Goal: Task Accomplishment & Management: Complete application form

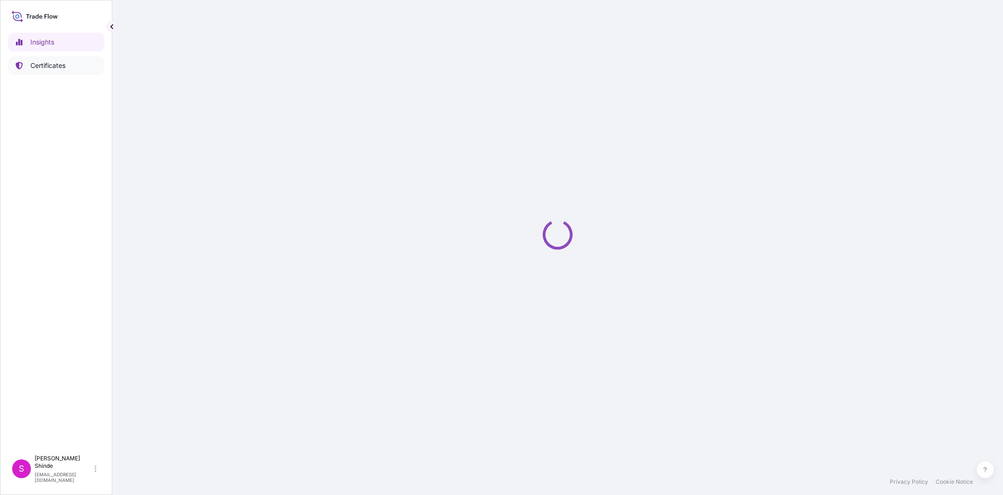
click at [64, 68] on p "Certificates" at bounding box center [47, 65] width 35 height 9
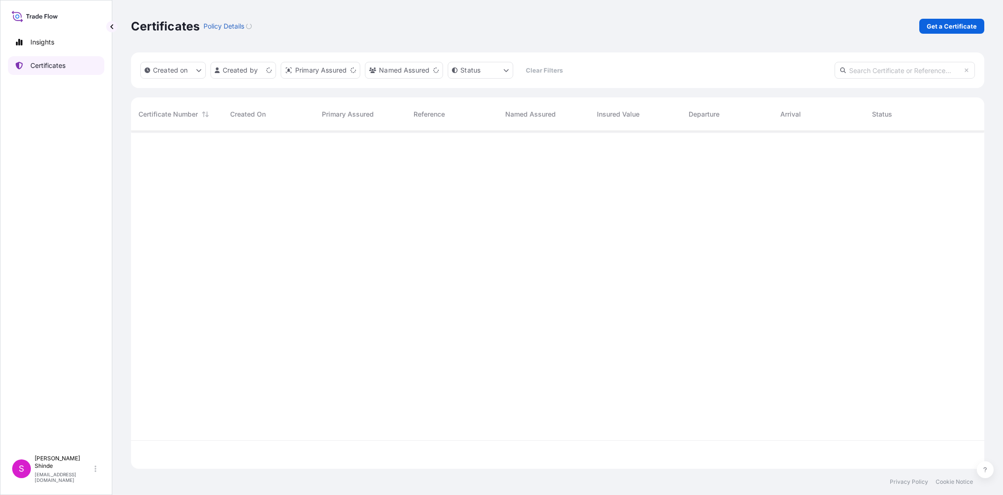
scroll to position [343, 854]
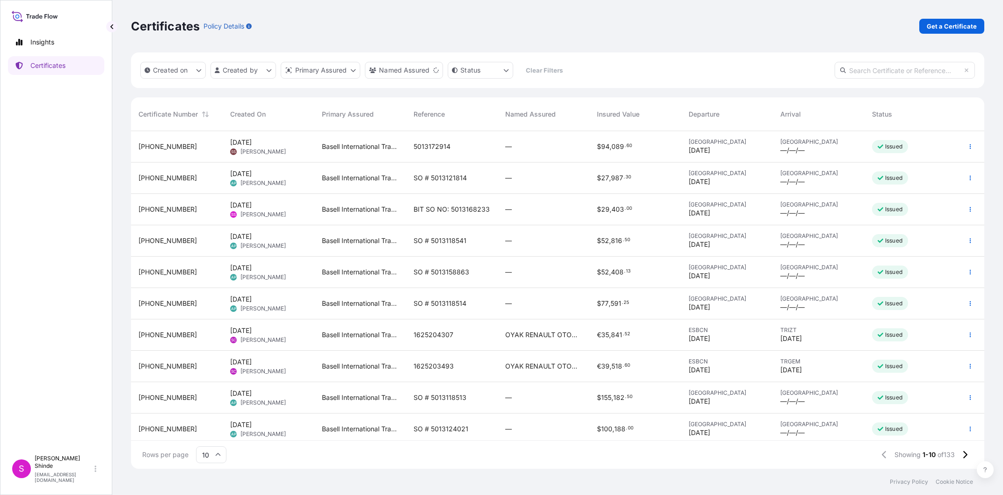
click at [944, 31] on p "Get a Certificate" at bounding box center [952, 26] width 50 height 9
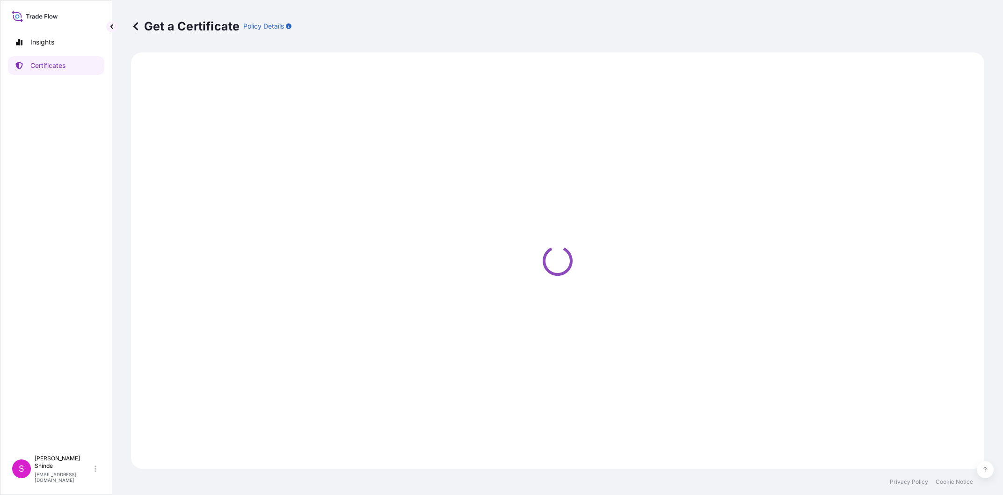
select select "Sea"
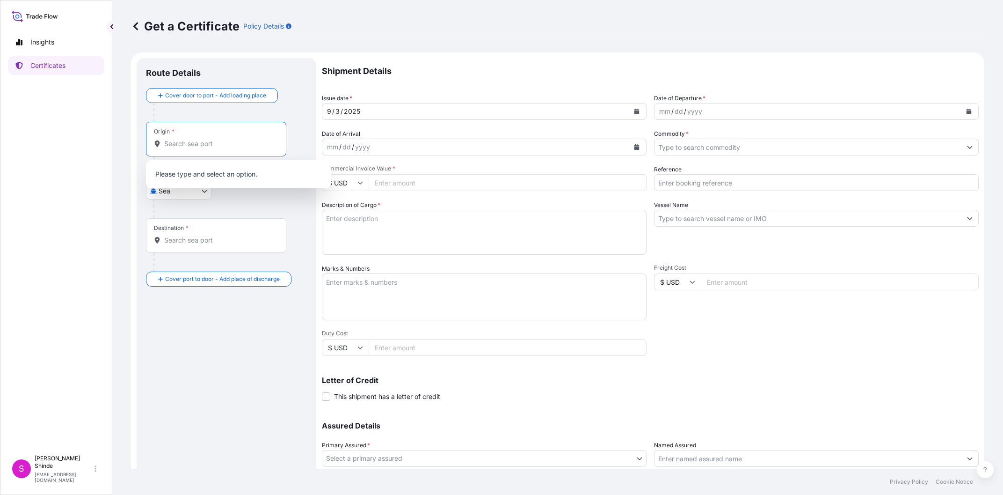
click at [233, 146] on input "Origin *" at bounding box center [219, 143] width 110 height 9
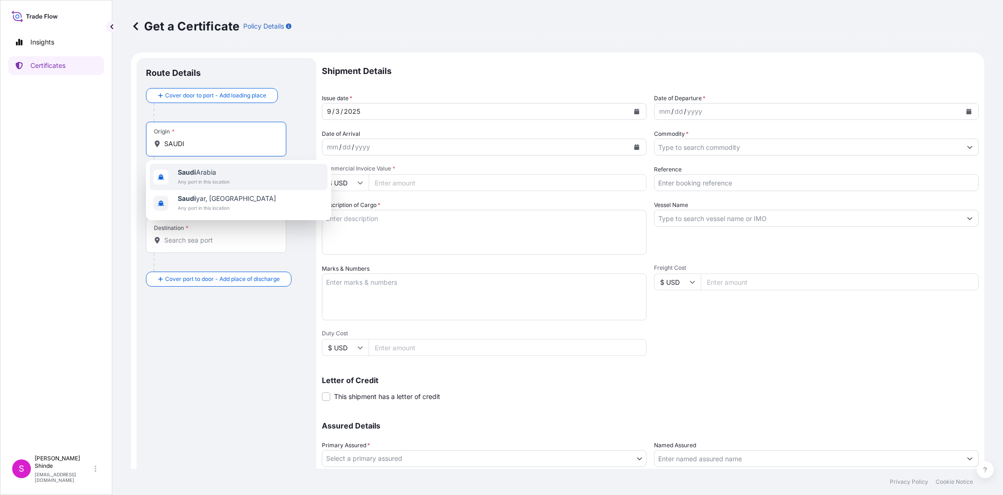
click at [238, 175] on div "Saudi Arabia Any port in this location" at bounding box center [239, 177] width 178 height 26
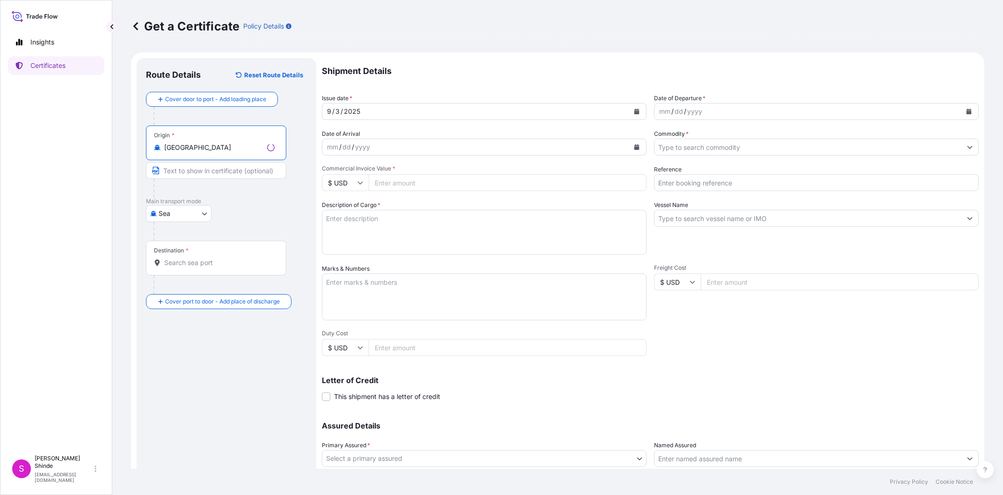
type input "Saudi Arabia"
click at [187, 266] on input "Destination *" at bounding box center [219, 262] width 110 height 9
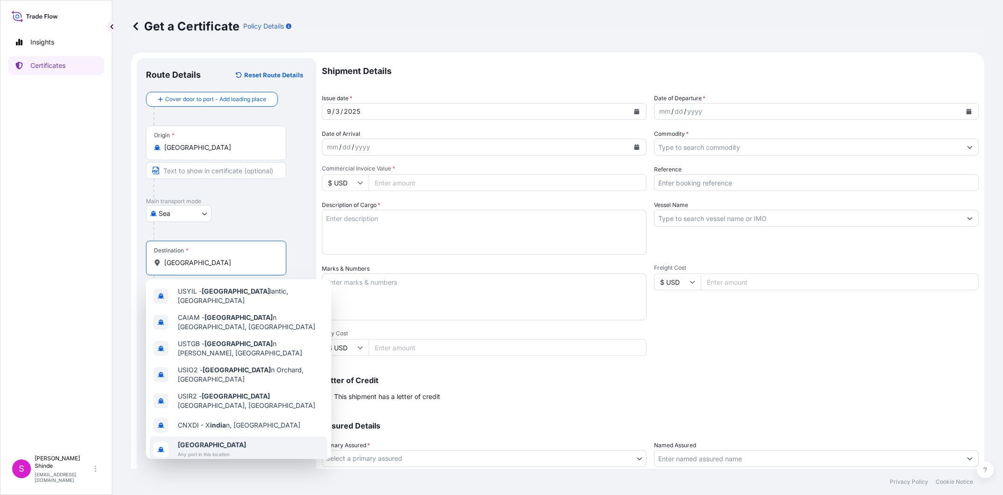
click at [212, 440] on span "India" at bounding box center [212, 444] width 68 height 9
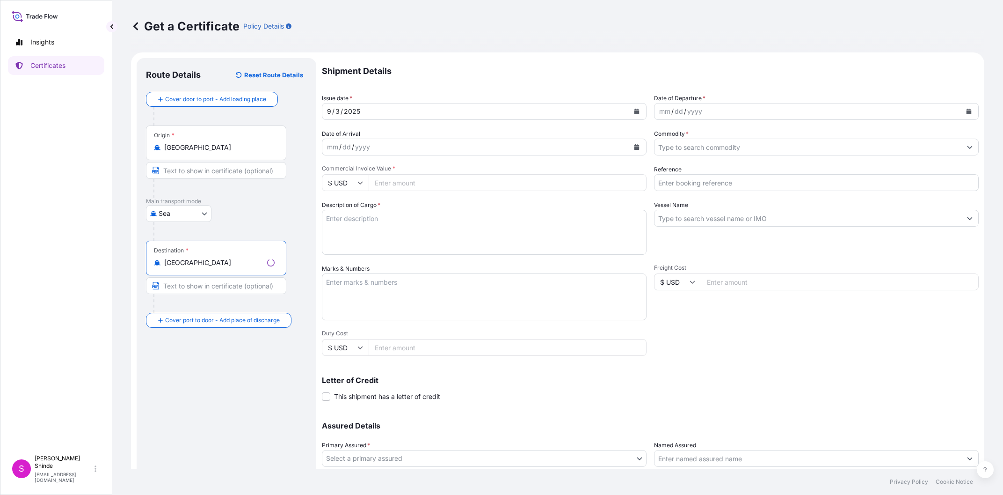
type input "India"
click at [238, 371] on div "Route Details Reset Route Details Cover door to port - Add loading place Place …" at bounding box center [226, 294] width 161 height 454
click at [373, 110] on div "9 / 3 / 2025" at bounding box center [475, 111] width 307 height 17
click at [358, 109] on div "2025" at bounding box center [352, 111] width 18 height 11
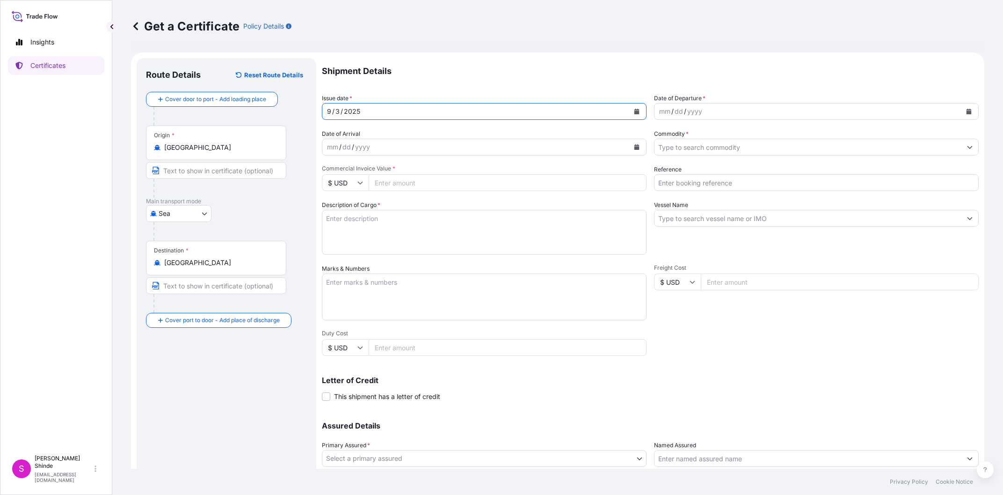
click at [636, 111] on icon "Calendar" at bounding box center [637, 112] width 5 height 6
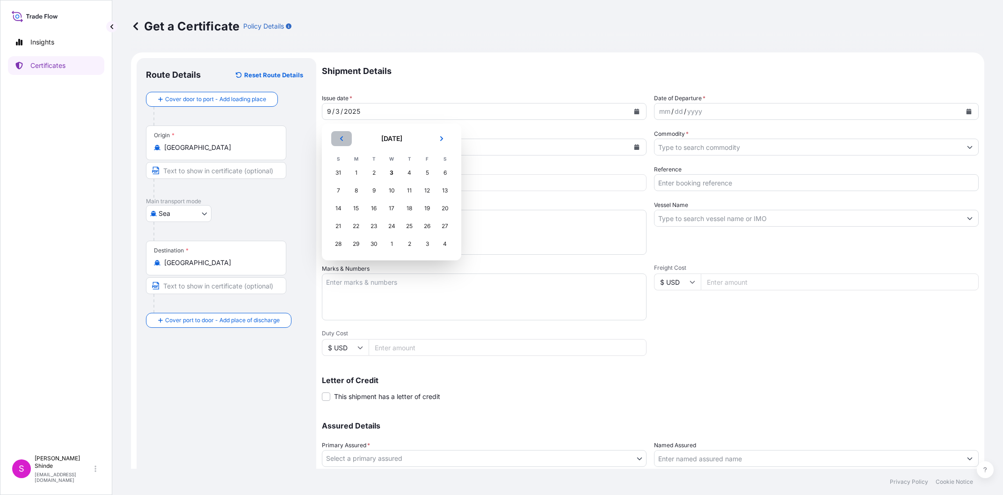
click at [344, 139] on icon "Previous" at bounding box center [342, 139] width 6 height 6
click at [333, 243] on div "24" at bounding box center [338, 243] width 17 height 17
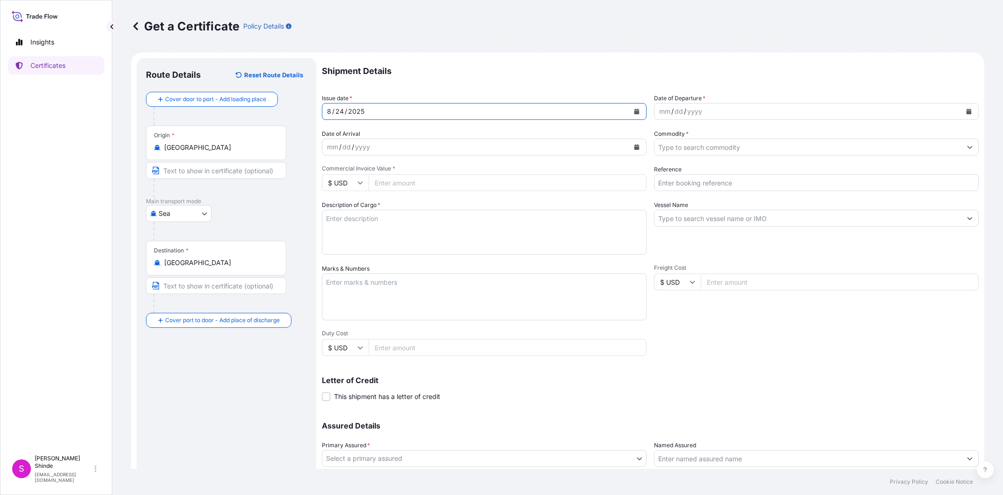
click at [967, 111] on icon "Calendar" at bounding box center [969, 112] width 5 height 6
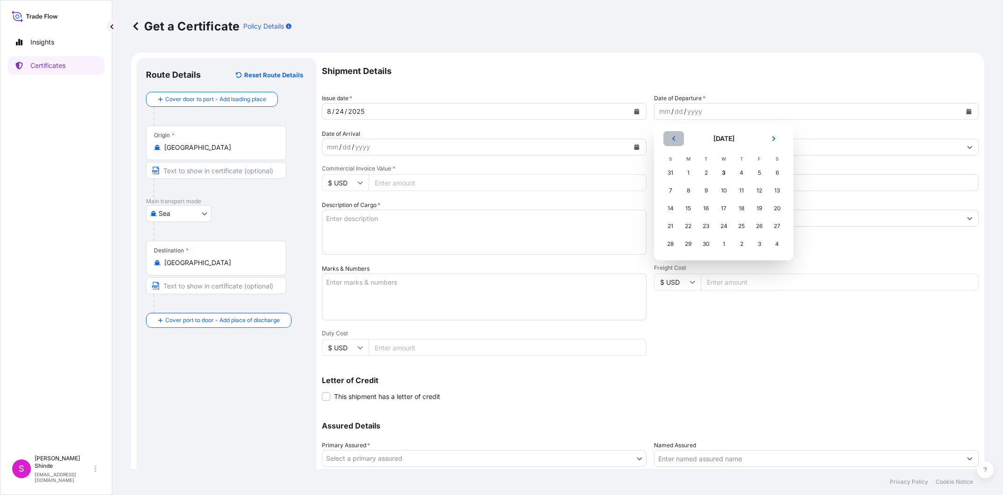
click at [676, 139] on icon "Previous" at bounding box center [674, 139] width 6 height 6
click at [709, 244] on div "26" at bounding box center [706, 243] width 17 height 17
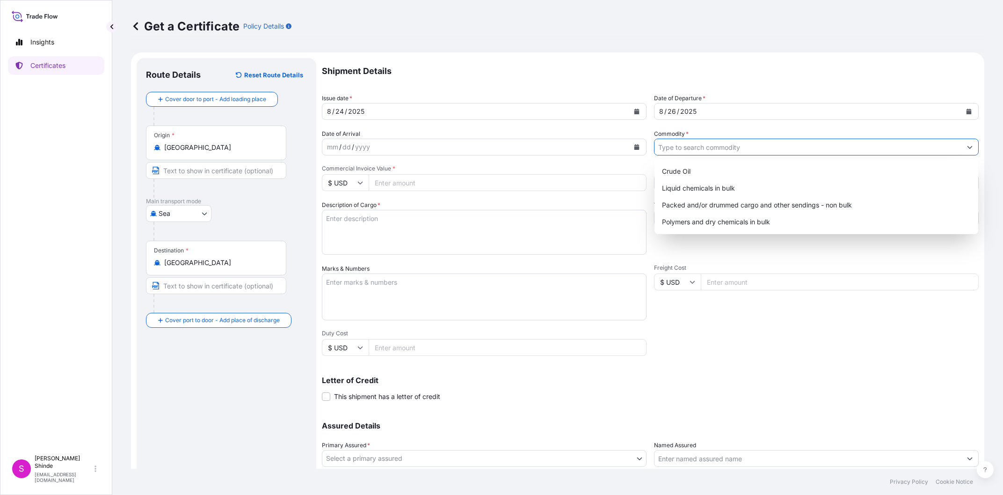
click at [718, 147] on input "Commodity *" at bounding box center [808, 147] width 307 height 17
click at [744, 223] on div "Polymers and dry chemicals in bulk" at bounding box center [816, 221] width 316 height 17
type input "Polymers and dry chemicals in bulk"
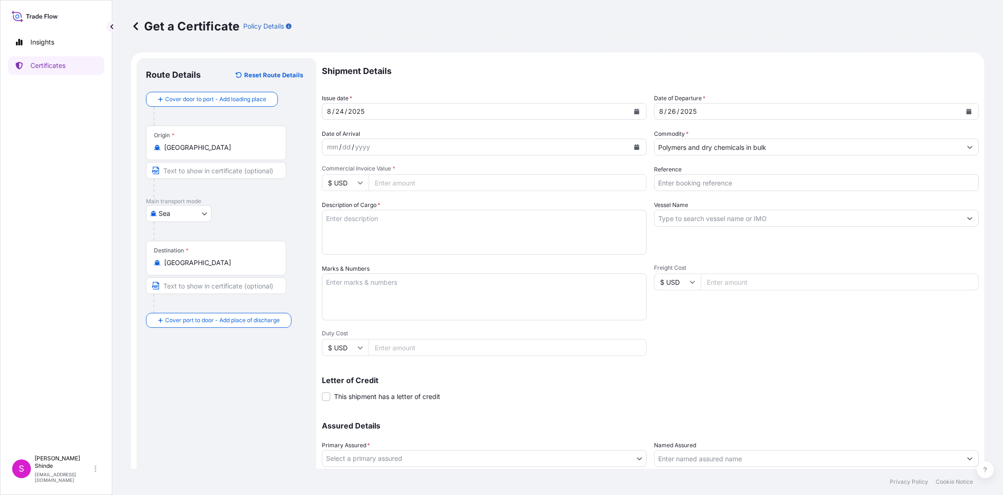
click at [404, 182] on input "Commercial Invoice Value *" at bounding box center [508, 182] width 278 height 17
click at [418, 202] on div "Description of Cargo *" at bounding box center [484, 227] width 325 height 54
click at [719, 187] on input "Reference" at bounding box center [816, 182] width 325 height 17
click at [712, 184] on input "Reference" at bounding box center [816, 182] width 325 height 17
paste input "5013172915"
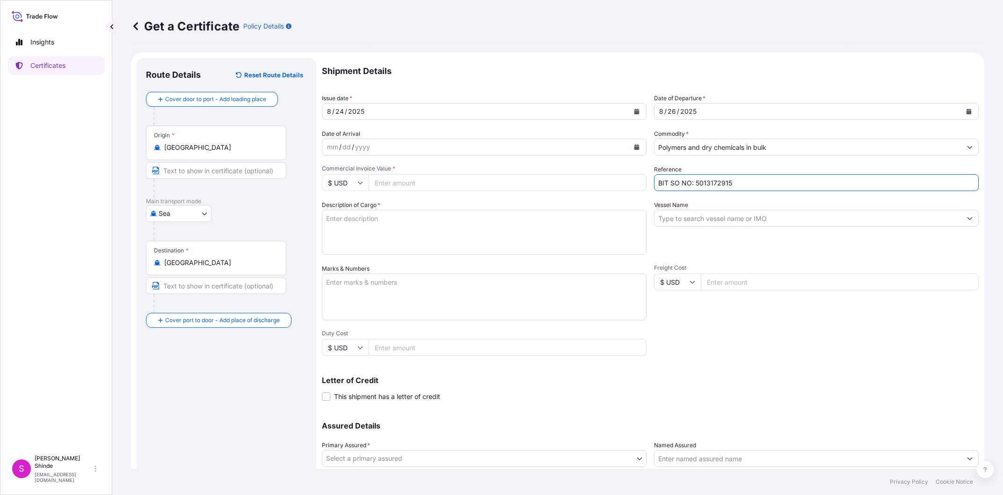
type input "BIT SO NO: 5013172915"
click at [706, 218] on input "Vessel Name" at bounding box center [808, 218] width 307 height 17
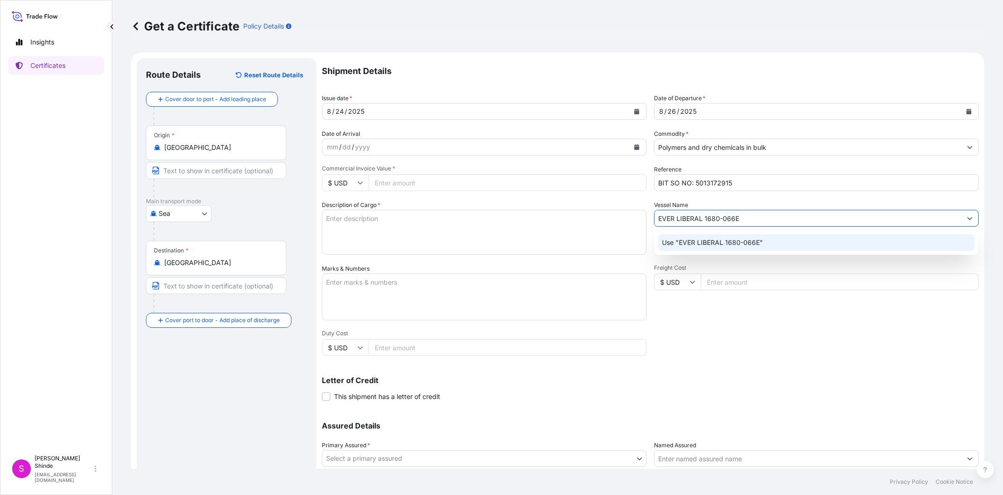
type input "EVER LIBERAL 1680-066E"
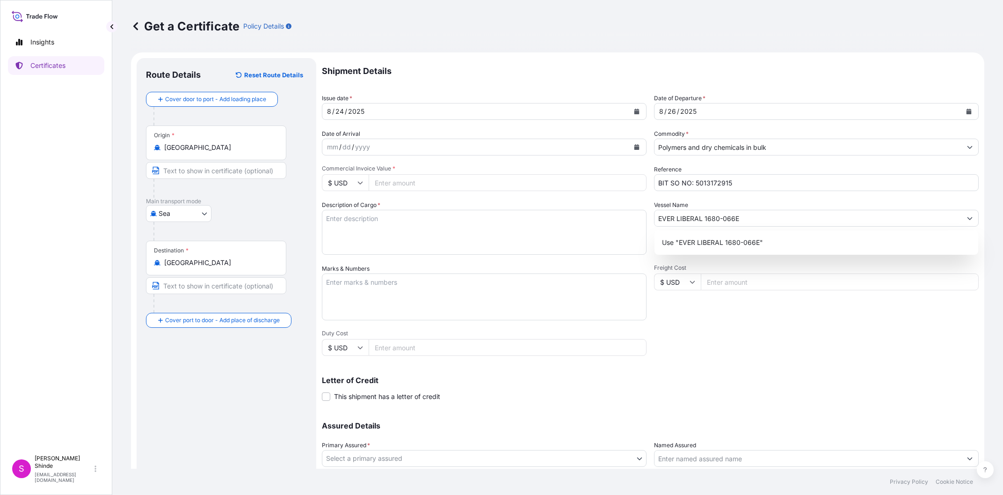
click at [852, 323] on div "Shipment Details Issue date * 8 / 24 / 2025 Date of Departure * 8 / 26 / 2025 D…" at bounding box center [650, 281] width 657 height 446
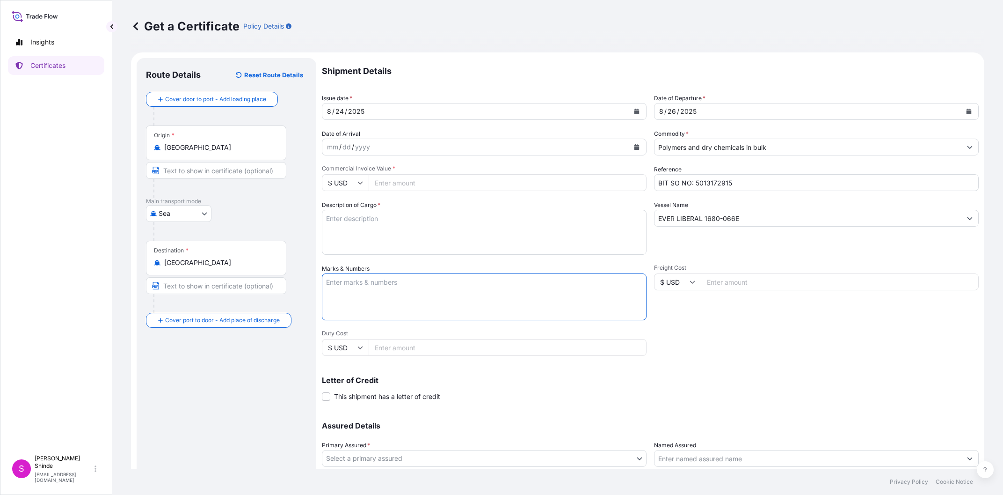
click at [449, 285] on textarea "Marks & Numbers" at bounding box center [484, 296] width 325 height 47
click at [388, 225] on textarea "Description of Cargo *" at bounding box center [484, 232] width 325 height 45
paste textarea "74.250 MT OF LDPE LUPOLEN 2427K"
click at [471, 220] on textarea "74.250 MT OF LDPE LUPOLEN 2427K" at bounding box center [484, 232] width 325 height 45
click at [421, 230] on textarea "74.250 MT OF LDPE LUPOLEN 2427K" at bounding box center [484, 232] width 325 height 45
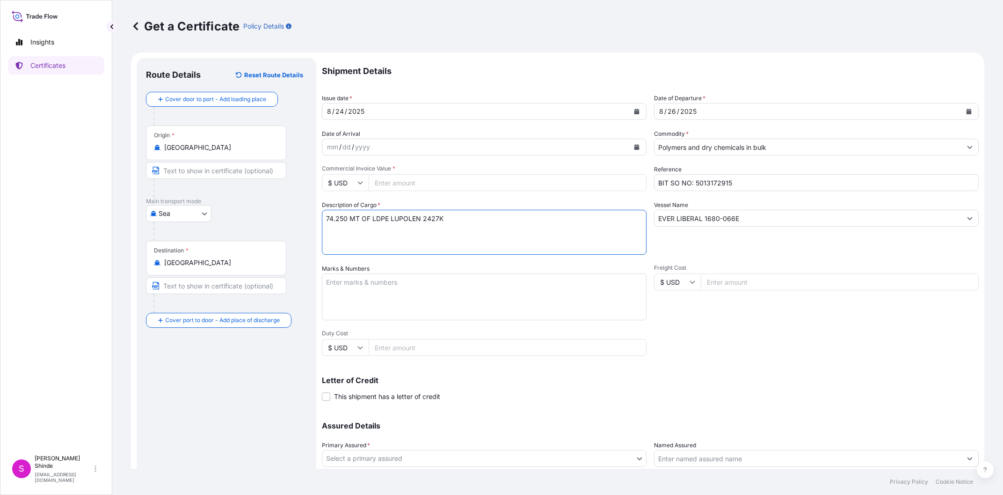
paste textarea "AS PERPURCHASE AND SALE CONTRACT NO.5013172915 DATE 04.07.2025."
click at [499, 226] on textarea "74.250 MT OF LDPE LUPOLEN 2427K AS PERPURCHASE AND SALE CONTRACT NO.5013172915 …" at bounding box center [484, 232] width 325 height 45
type textarea "74.250 MT OF LDPE LUPOLEN 2427K AS PERPURCHASE AND SALE CONTRACT NO.5013172915 …"
click at [500, 279] on textarea "Marks & Numbers" at bounding box center [484, 296] width 325 height 47
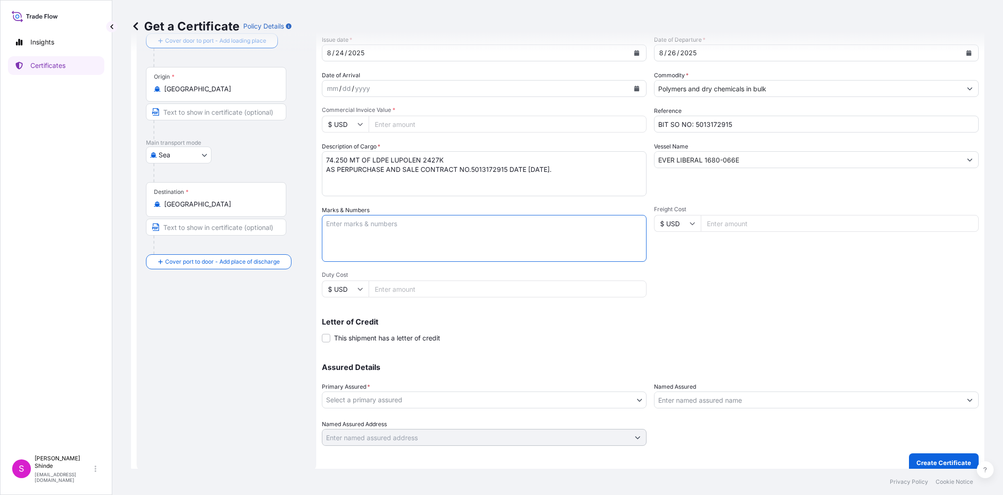
scroll to position [61, 0]
click at [802, 295] on div "Shipment Details Issue date * 8 / 24 / 2025 Date of Departure * 8 / 26 / 2025 D…" at bounding box center [650, 220] width 657 height 446
click at [328, 332] on span at bounding box center [326, 335] width 8 height 8
click at [322, 330] on input "This shipment has a letter of credit" at bounding box center [322, 330] width 0 height 0
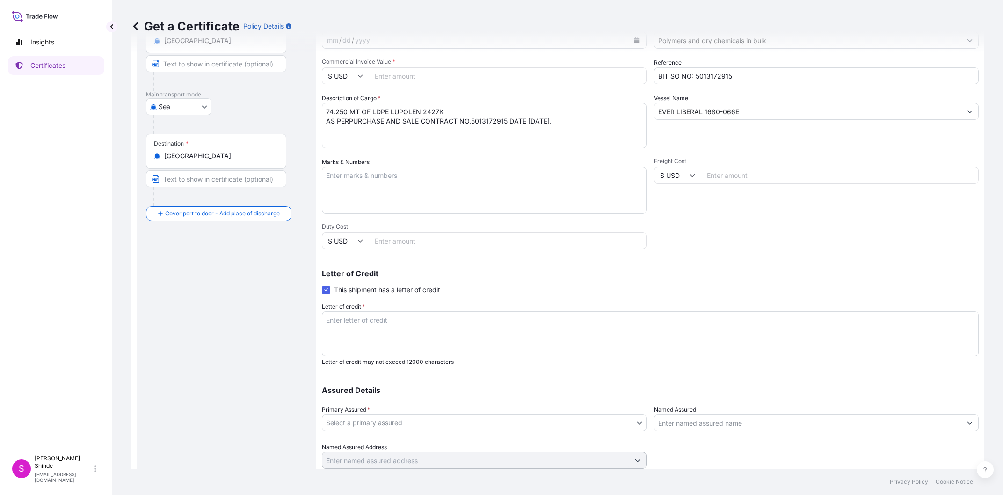
scroll to position [132, 0]
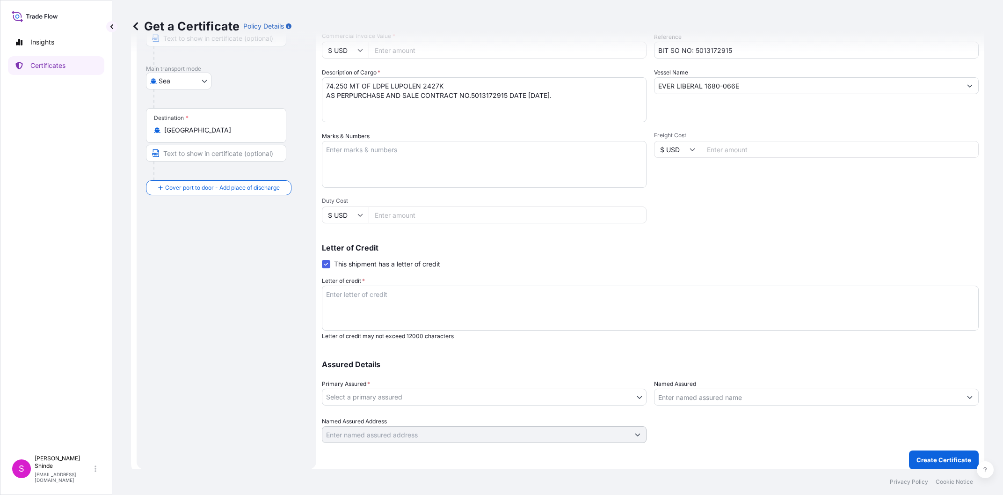
click at [479, 305] on textarea "Letter of credit *" at bounding box center [650, 307] width 657 height 45
paste textarea "MARINE INSURANCE"
click at [439, 295] on textarea "MARINE INSURANCE" at bounding box center [650, 307] width 657 height 45
paste textarea "CERTIFICATE"
click at [523, 300] on textarea "MARINE INSURANCE CERTIFICATE" at bounding box center [650, 307] width 657 height 45
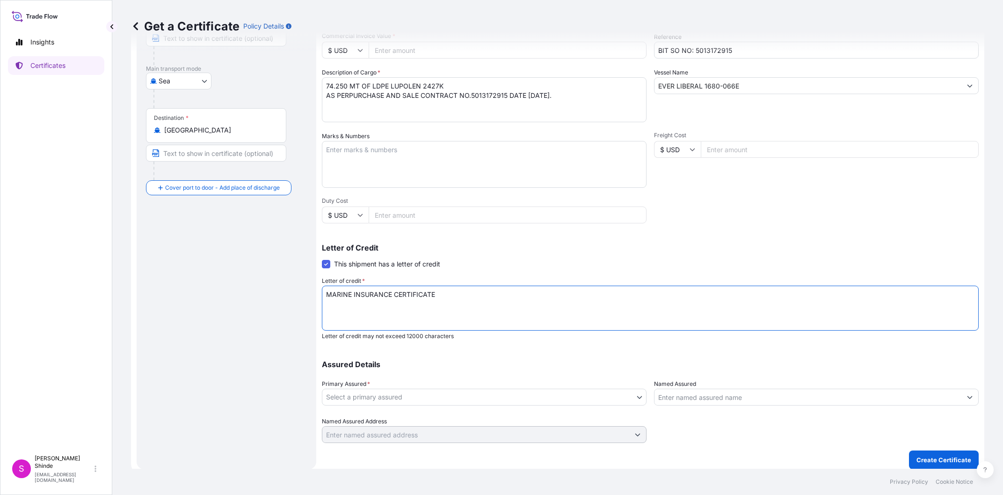
paste textarea "IN NEGOTIABLE FORM"
click at [615, 308] on textarea "MARINE INSURANCE CERTIFICATE IN NEGOTIABLE FORM" at bounding box center [650, 307] width 657 height 45
paste textarea "MADE TO ORDER"
click at [644, 304] on textarea "MARINE INSURANCE CERTIFICATE IN NEGOTIABLE FORM MADE TO ORDER" at bounding box center [650, 307] width 657 height 45
paste textarea "COVERING INSTITUTE CARGO CLAUSE(A),WITH EXTENDED COVER FOR TRANSSHIPMENT RISKS,…"
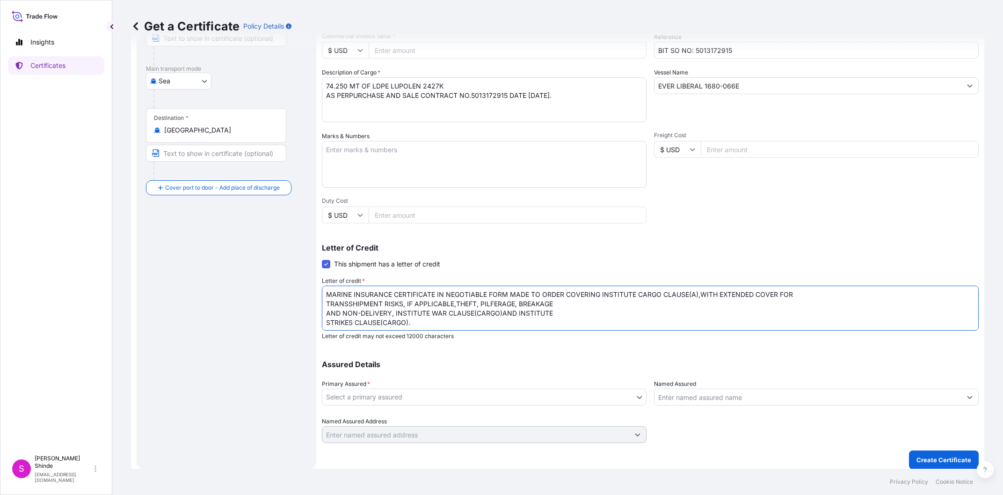
click at [827, 292] on textarea "MARINE INSURANCE CERTIFICATE IN NEGOTIABLE FORM MADE TO ORDER COVERING INSTITUT…" at bounding box center [650, 307] width 657 height 45
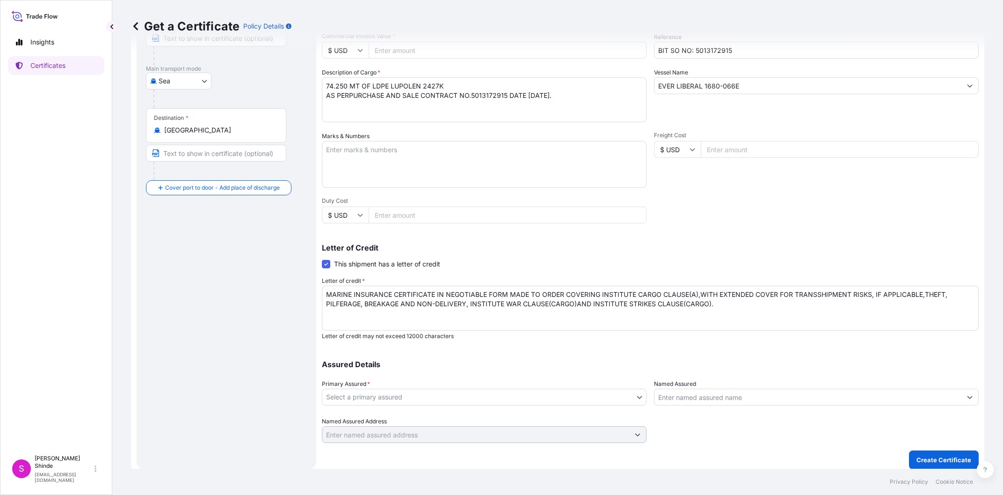
click at [785, 311] on textarea "MARINE INSURANCE CERTIFICATE IN NEGOTIABLE FORM MADE TO ORDER COVERING INSTITUT…" at bounding box center [650, 307] width 657 height 45
paste textarea "INSURANCE ARE COVERED FROM BENEFICIARY WAREHOUSE TO APPLICANTS WAREHOUSE COVER …"
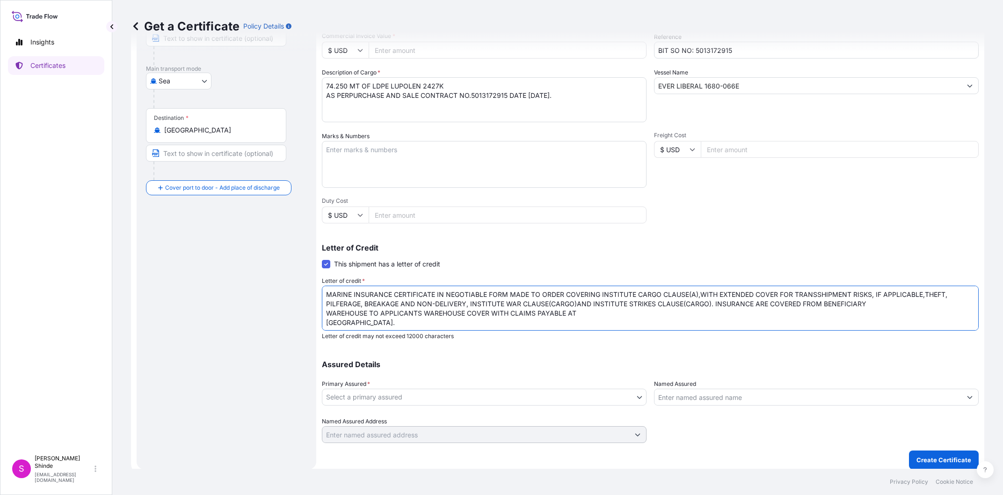
click at [885, 304] on textarea "MARINE INSURANCE CERTIFICATE IN NEGOTIABLE FORM MADE TO ORDER COVERING INSTITUT…" at bounding box center [650, 307] width 657 height 45
click at [634, 316] on textarea "MARINE INSURANCE CERTIFICATE IN NEGOTIABLE FORM MADE TO ORDER COVERING INSTITUT…" at bounding box center [650, 307] width 657 height 45
click at [415, 324] on textarea "MARINE INSURANCE CERTIFICATE IN NEGOTIABLE FORM MADE TO ORDER COVERING INSTITUT…" at bounding box center [650, 307] width 657 height 45
paste textarea "THE NAME OF SHIPPING VESSEL AND VOYAGE NUMBER"
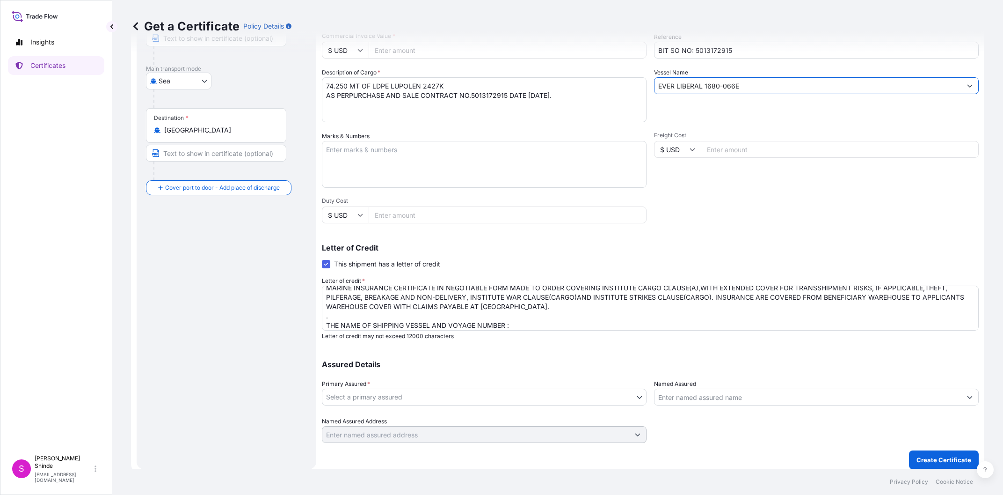
drag, startPoint x: 761, startPoint y: 87, endPoint x: 597, endPoint y: 91, distance: 164.3
click at [655, 82] on input "EVER LIBERAL 1680-066E" at bounding box center [808, 85] width 307 height 17
click at [538, 324] on textarea "MARINE INSURANCE CERTIFICATE IN NEGOTIABLE FORM MADE TO ORDER COVERING INSTITUT…" at bounding box center [650, 307] width 657 height 45
paste textarea "EVER LIBERAL 1680-066E"
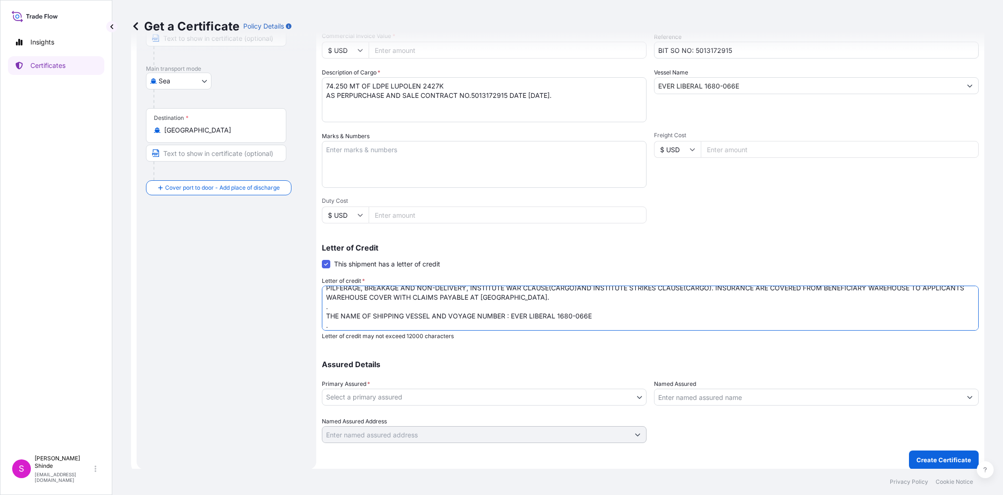
scroll to position [25, 0]
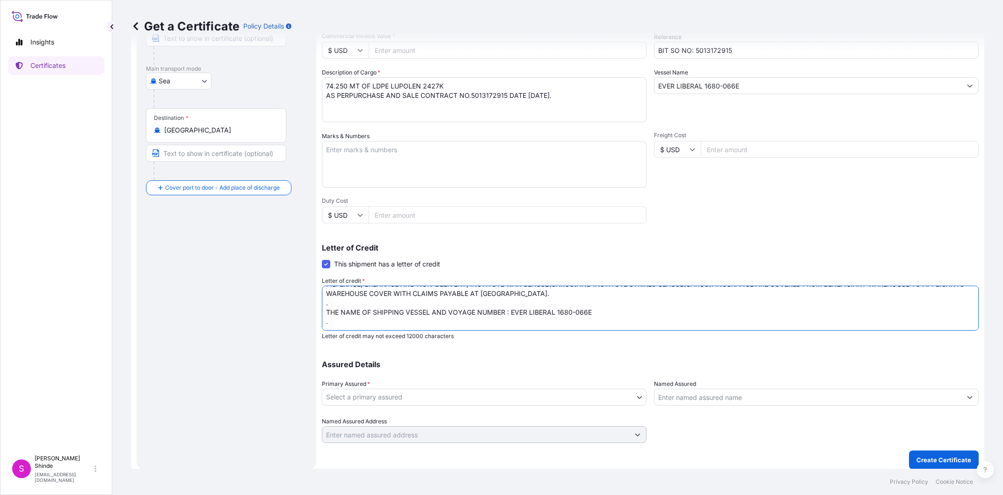
click at [366, 321] on textarea "MARINE INSURANCE CERTIFICATE IN NEGOTIABLE FORM MADE TO ORDER COVERING INSTITUT…" at bounding box center [650, 307] width 657 height 45
paste textarea "THE DOCUMENTARY CREDIT NUMBER: 07018FOSU2520401 AND DATE: 250724 ISSUED BY CANA…"
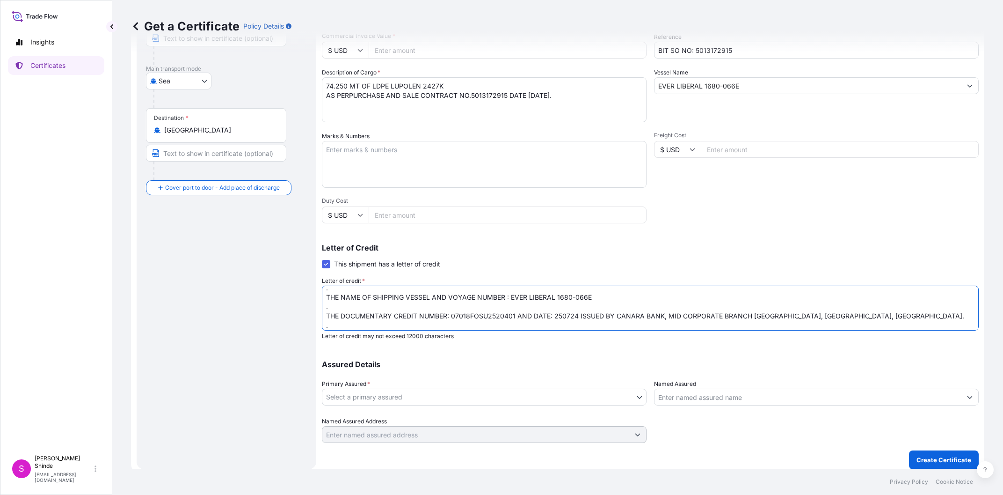
scroll to position [44, 0]
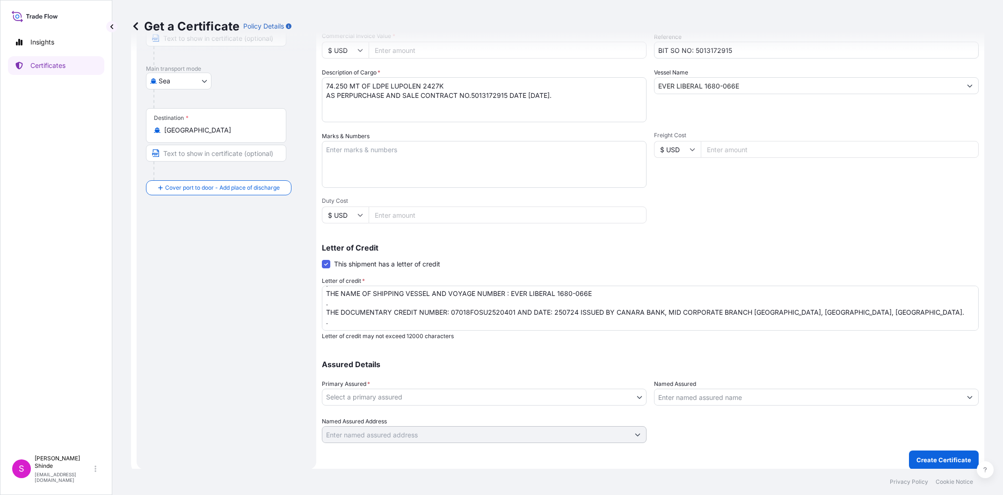
click at [432, 321] on textarea "MARINE INSURANCE CERTIFICATE IN NEGOTIABLE FORM MADE TO ORDER COVERING INSTITUT…" at bounding box center [650, 307] width 657 height 45
paste textarea "PORT OF LOADING: PORT OF DISCHARGE:"
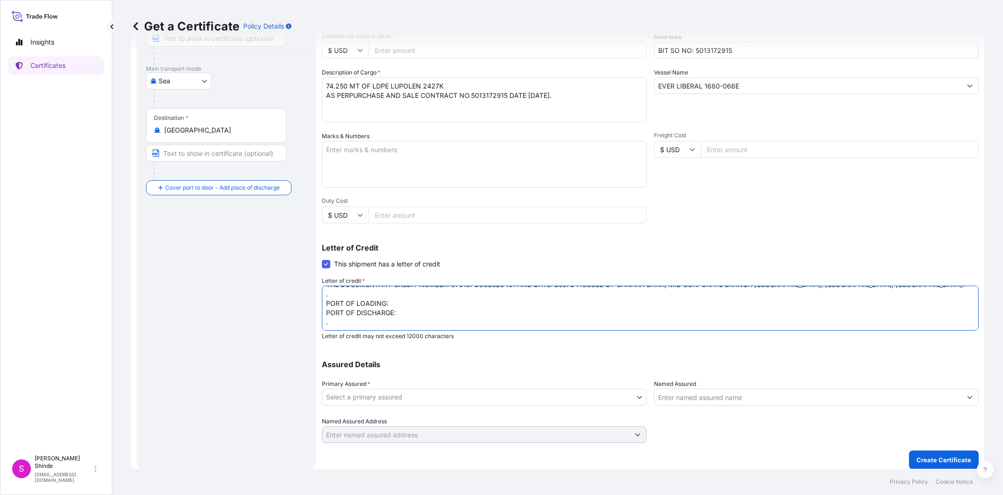
scroll to position [73, 0]
click at [358, 328] on textarea "MARINE INSURANCE CERTIFICATE IN NEGOTIABLE FORM MADE TO ORDER COVERING INSTITUT…" at bounding box center [650, 307] width 657 height 45
paste textarea "NO OF ORIGINALS: 02 + 1 COPY . Insurance cover under this Insurance document is…"
click at [618, 316] on textarea "MARINE INSURANCE CERTIFICATE IN NEGOTIABLE FORM MADE TO ORDER COVERING INSTITUT…" at bounding box center [650, 307] width 657 height 45
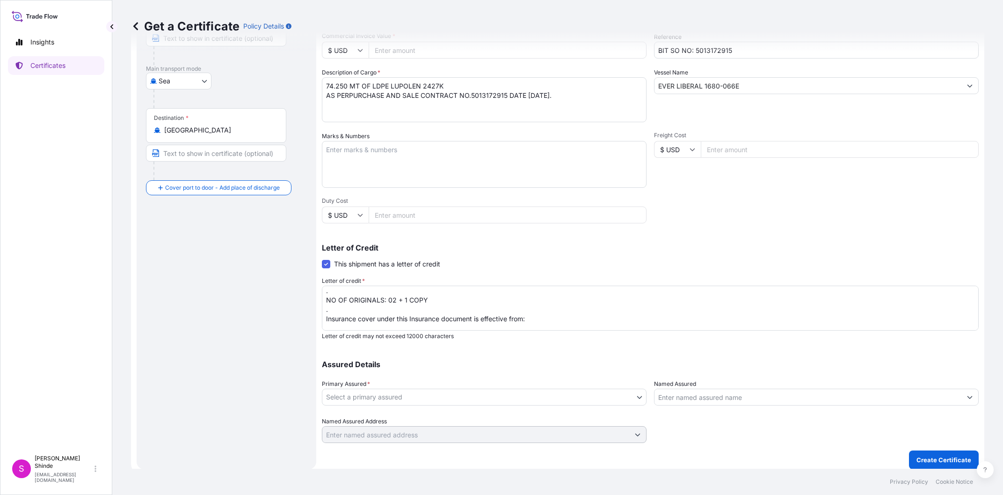
click at [536, 317] on textarea "MARINE INSURANCE CERTIFICATE IN NEGOTIABLE FORM MADE TO ORDER COVERING INSTITUT…" at bounding box center [650, 307] width 657 height 45
click at [936, 317] on textarea "MARINE INSURANCE CERTIFICATE IN NEGOTIABLE FORM MADE TO ORDER COVERING INSTITUT…" at bounding box center [650, 307] width 657 height 45
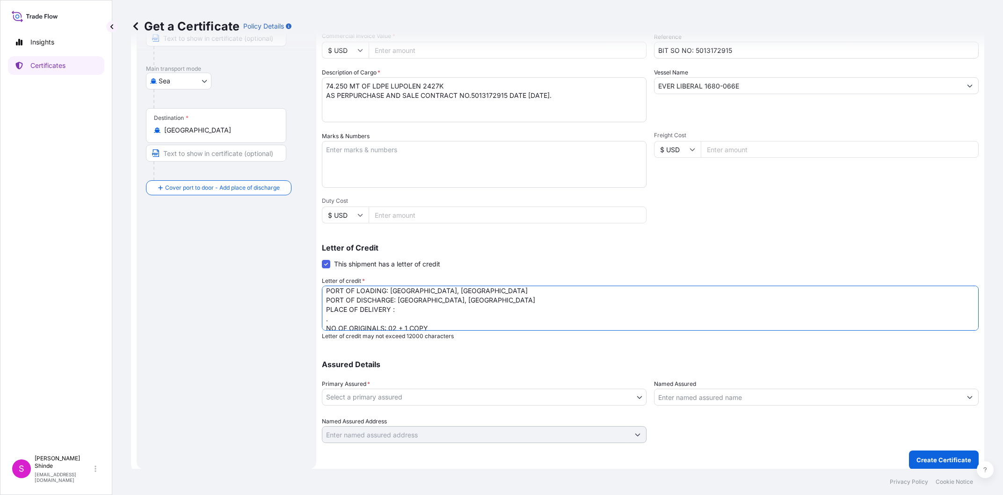
click at [427, 314] on textarea "MARINE INSURANCE CERTIFICATE IN NEGOTIABLE FORM MADE TO ORDER COVERING INSTITUT…" at bounding box center [650, 307] width 657 height 45
drag, startPoint x: 398, startPoint y: 300, endPoint x: 511, endPoint y: 300, distance: 113.3
click at [511, 300] on textarea "MARINE INSURANCE CERTIFICATE IN NEGOTIABLE FORM MADE TO ORDER COVERING INSTITUT…" at bounding box center [650, 307] width 657 height 45
click at [442, 312] on textarea "MARINE INSURANCE CERTIFICATE IN NEGOTIABLE FORM MADE TO ORDER COVERING INSTITUT…" at bounding box center [650, 307] width 657 height 45
paste textarea "COCHIN SEA PORT, INDIA"
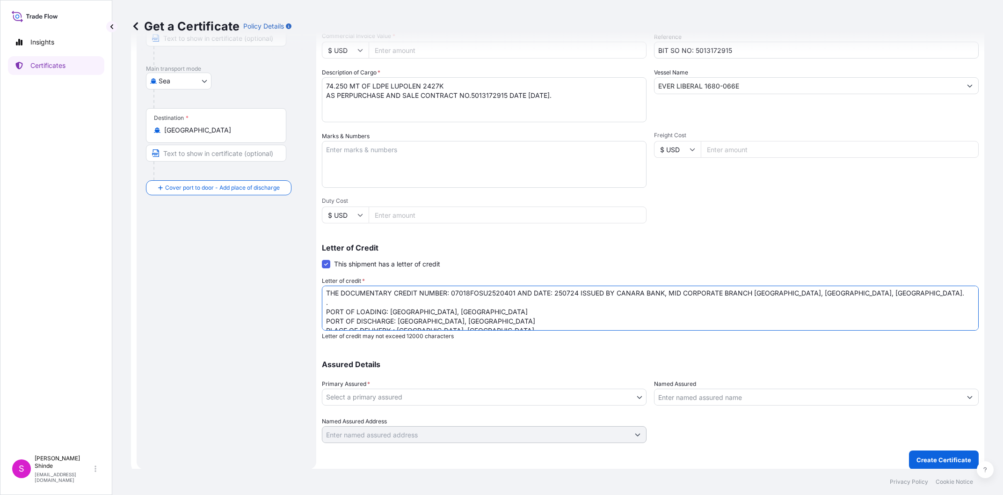
scroll to position [39, 0]
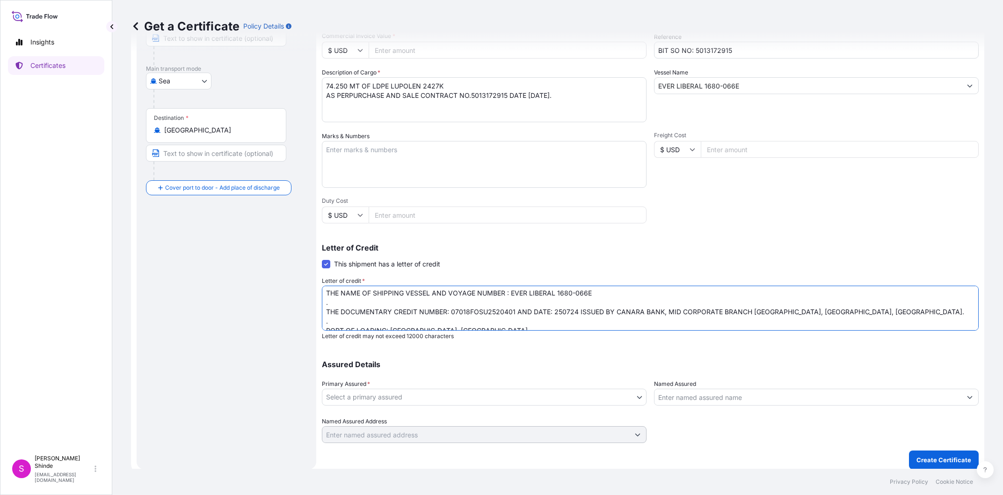
click at [451, 316] on textarea "MARINE INSURANCE CERTIFICATE IN NEGOTIABLE FORM MADE TO ORDER COVERING INSTITUT…" at bounding box center [650, 307] width 657 height 45
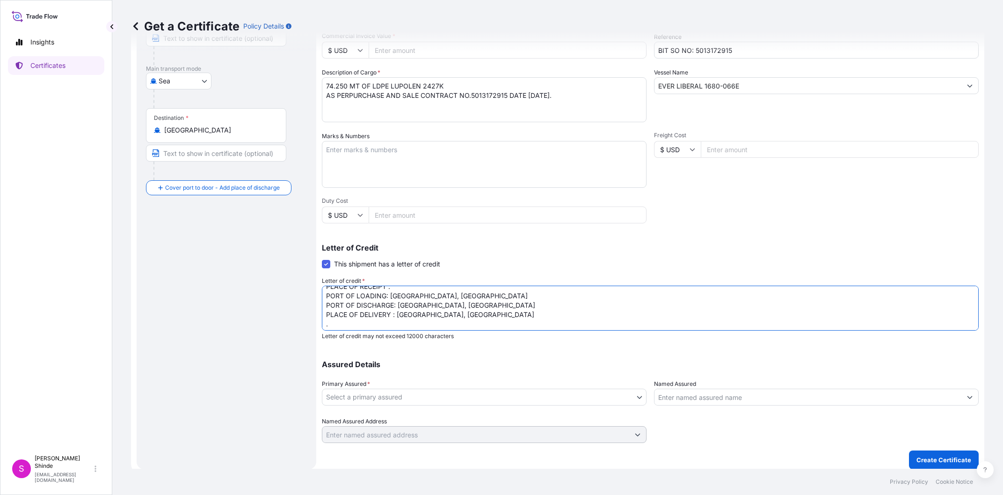
drag, startPoint x: 387, startPoint y: 299, endPoint x: 484, endPoint y: 294, distance: 97.4
click at [484, 294] on textarea "MARINE INSURANCE CERTIFICATE IN NEGOTIABLE FORM MADE TO ORDER COVERING INSTITUT…" at bounding box center [650, 307] width 657 height 45
paste textarea "DAMMAM, SAUDI ARABIA"
click at [471, 319] on textarea "MARINE INSURANCE CERTIFICATE IN NEGOTIABLE FORM MADE TO ORDER COVERING INSTITUT…" at bounding box center [650, 307] width 657 height 45
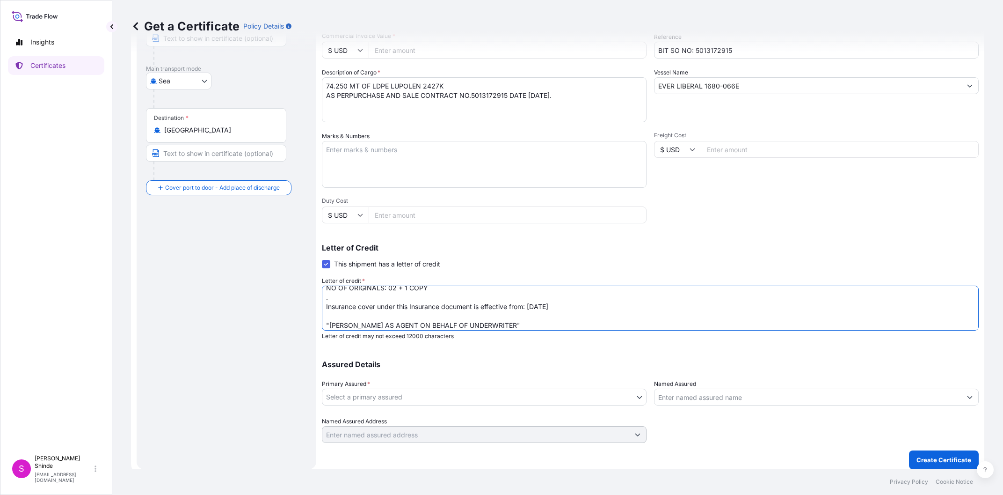
scroll to position [132, 0]
type textarea "MARINE INSURANCE CERTIFICATE IN NEGOTIABLE FORM MADE TO ORDER COVERING INSTITUT…"
click at [477, 402] on body "Insights Certificates S Sonyia Shinde sshinde@tradetechnologies.com Get a Certi…" at bounding box center [501, 247] width 1003 height 495
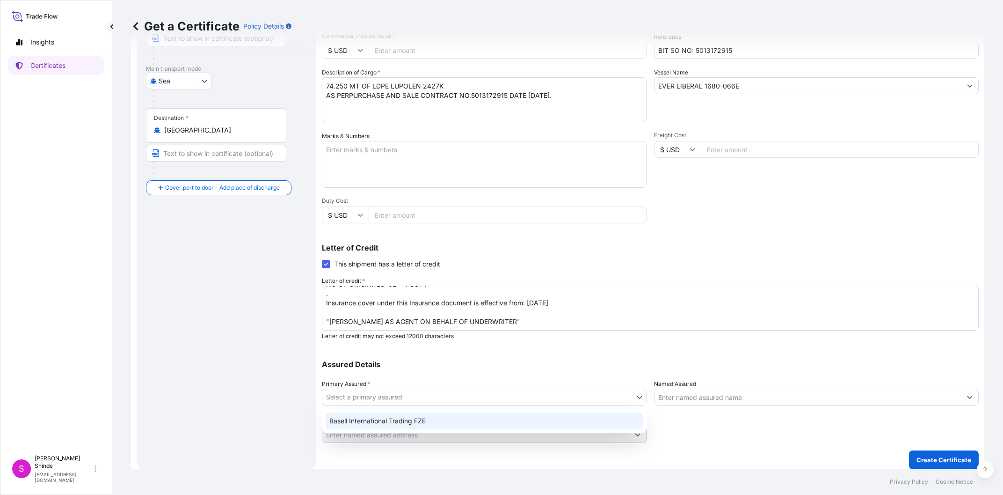
click at [454, 424] on div "Basell International Trading FZE" at bounding box center [484, 420] width 317 height 17
select select "32039"
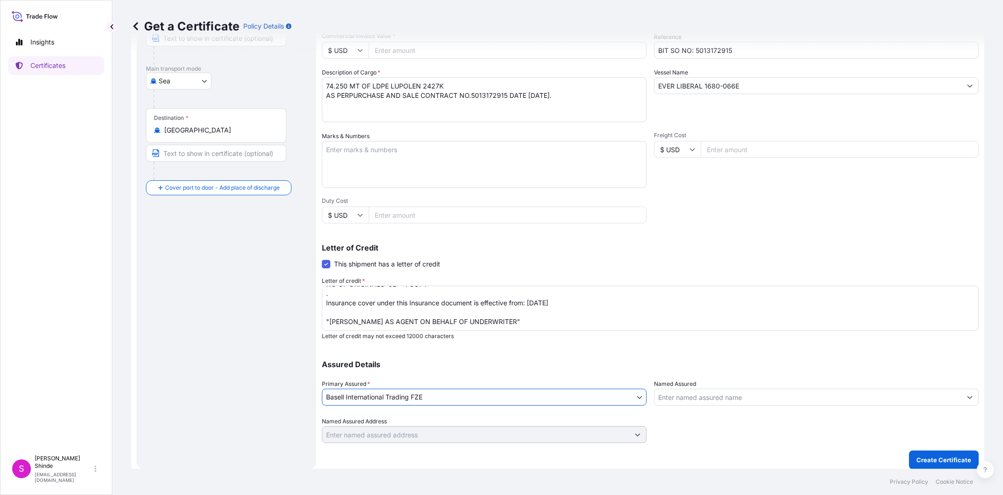
click at [736, 433] on div at bounding box center [816, 430] width 325 height 26
click at [906, 400] on input "Named Assured" at bounding box center [808, 396] width 307 height 17
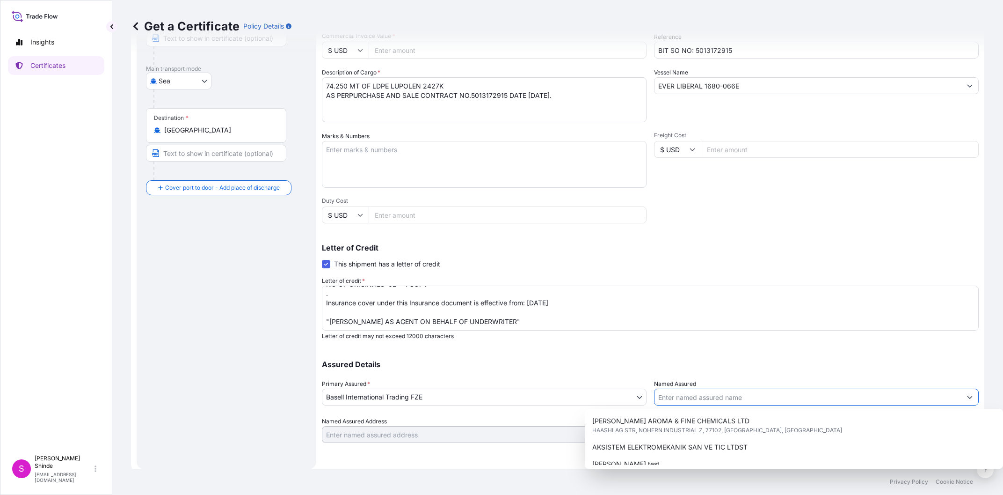
click at [840, 319] on textarea "MARINE INSURANCE CERTIFICATE IN NEGOTIABLE FORM MADE TO ORDER COVERING INSTITUT…" at bounding box center [650, 307] width 657 height 45
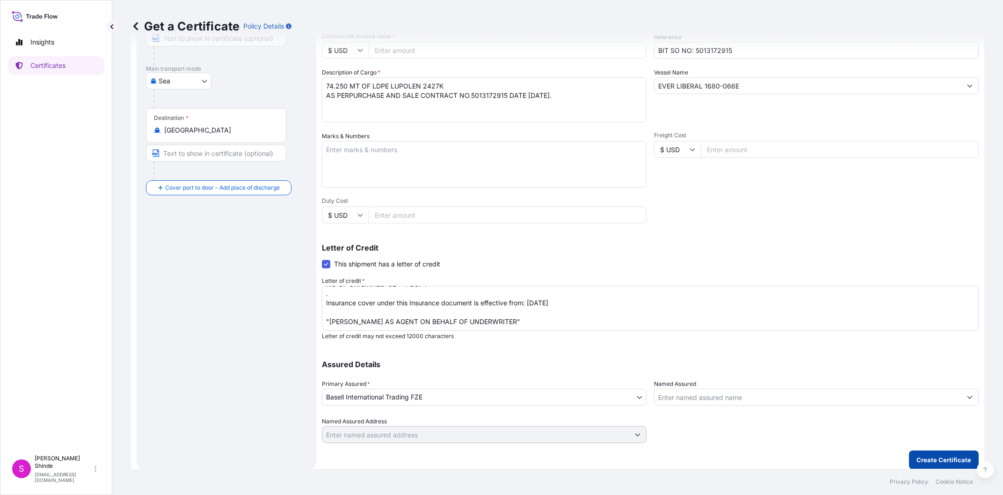
click at [935, 457] on p "Create Certificate" at bounding box center [944, 459] width 55 height 9
drag, startPoint x: 380, startPoint y: 51, endPoint x: 351, endPoint y: 51, distance: 30.0
click at [351, 51] on div "Get a Certificate Policy Details" at bounding box center [558, 26] width 854 height 52
drag, startPoint x: 404, startPoint y: 54, endPoint x: 397, endPoint y: 52, distance: 7.3
click at [403, 54] on input "Commercial Invoice Value *" at bounding box center [508, 50] width 278 height 17
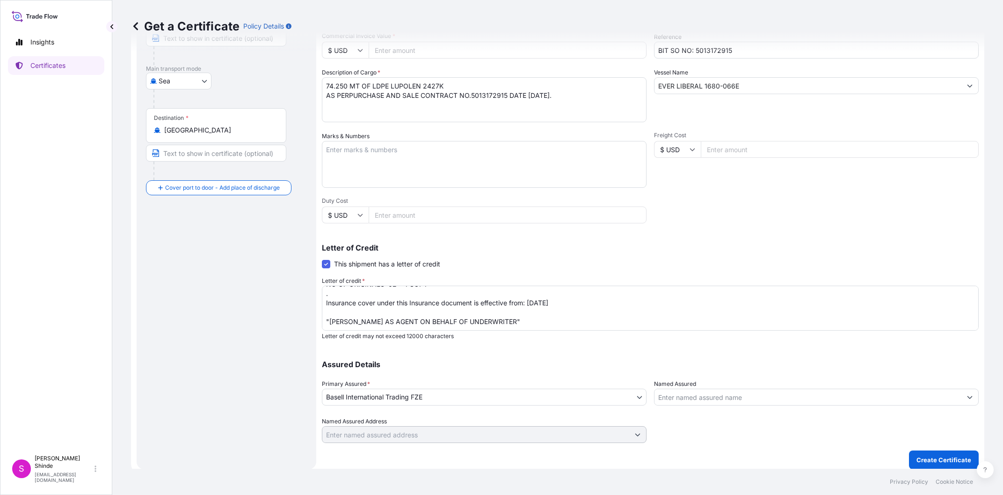
click at [381, 50] on div "Get a Certificate Policy Details" at bounding box center [558, 26] width 854 height 52
click at [388, 50] on div "Get a Certificate Policy Details" at bounding box center [558, 26] width 854 height 52
click at [402, 50] on div "Get a Certificate Policy Details" at bounding box center [558, 26] width 854 height 52
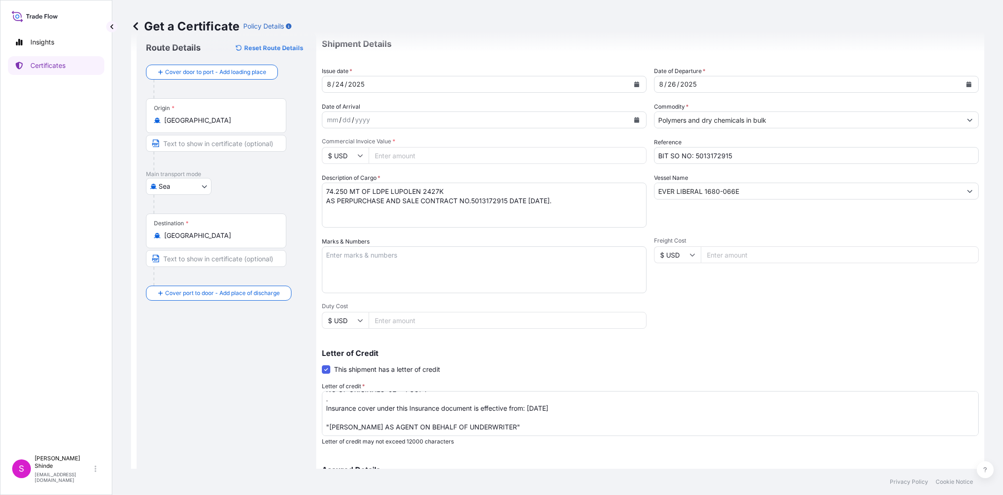
scroll to position [26, 0]
click at [383, 153] on input "Commercial Invoice Value *" at bounding box center [508, 156] width 278 height 17
type input "85536"
click at [756, 322] on div "Shipment Details Issue date * 8 / 24 / 2025 Date of Departure * 8 / 26 / 2025 D…" at bounding box center [650, 290] width 657 height 517
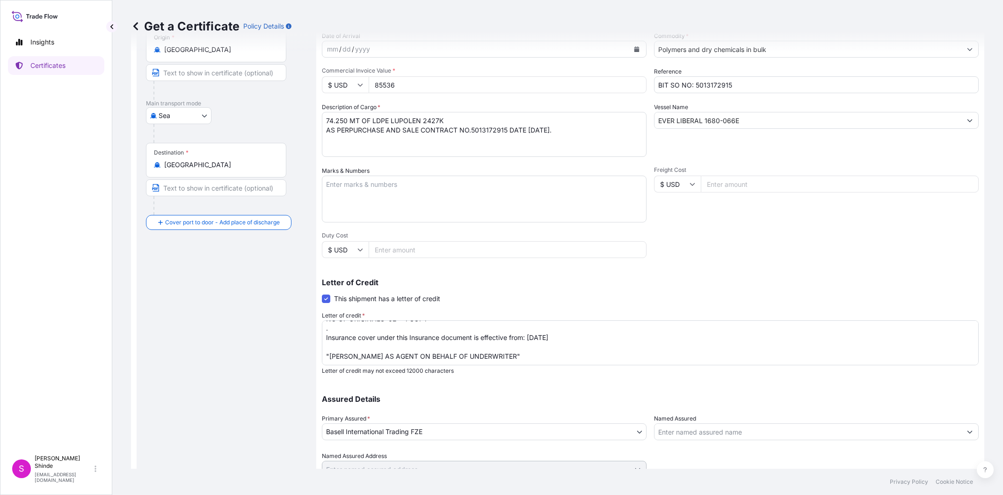
scroll to position [132, 0]
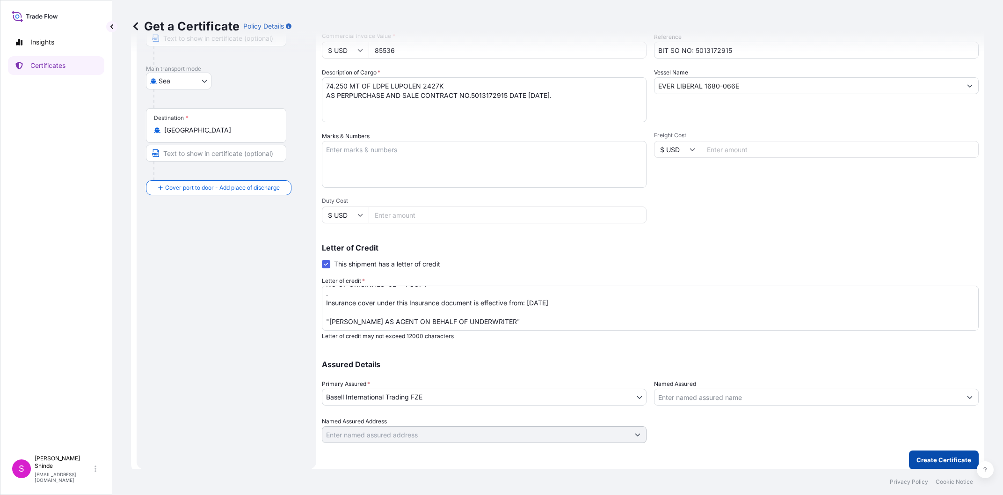
click at [940, 458] on p "Create Certificate" at bounding box center [944, 459] width 55 height 9
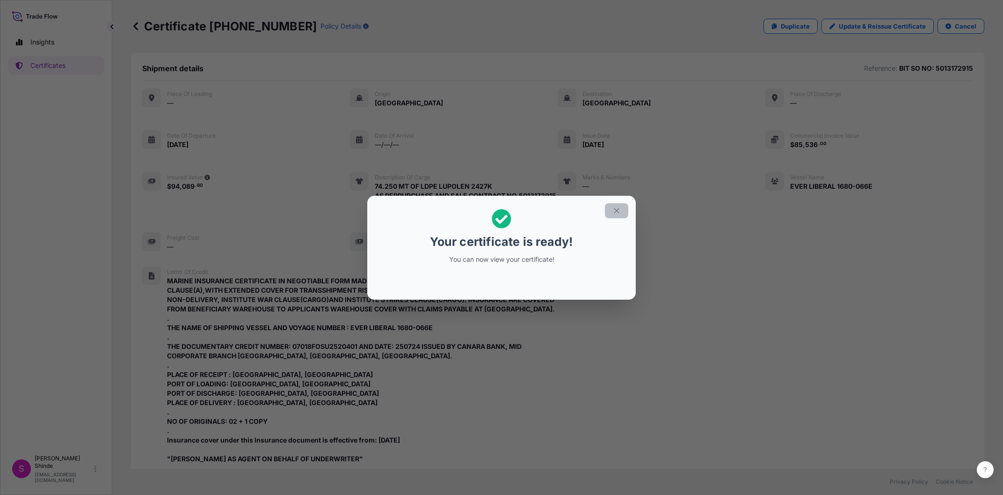
click at [616, 209] on icon "button" at bounding box center [617, 210] width 8 height 8
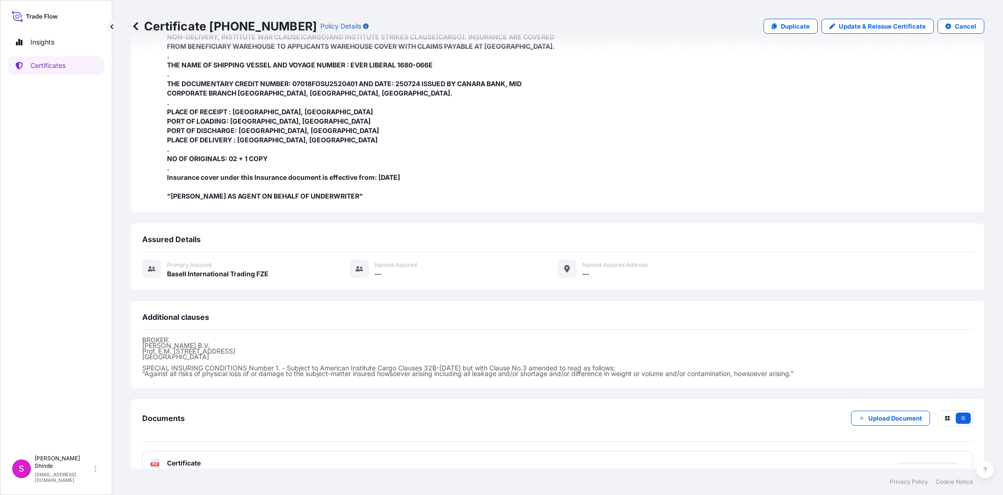
scroll to position [281, 0]
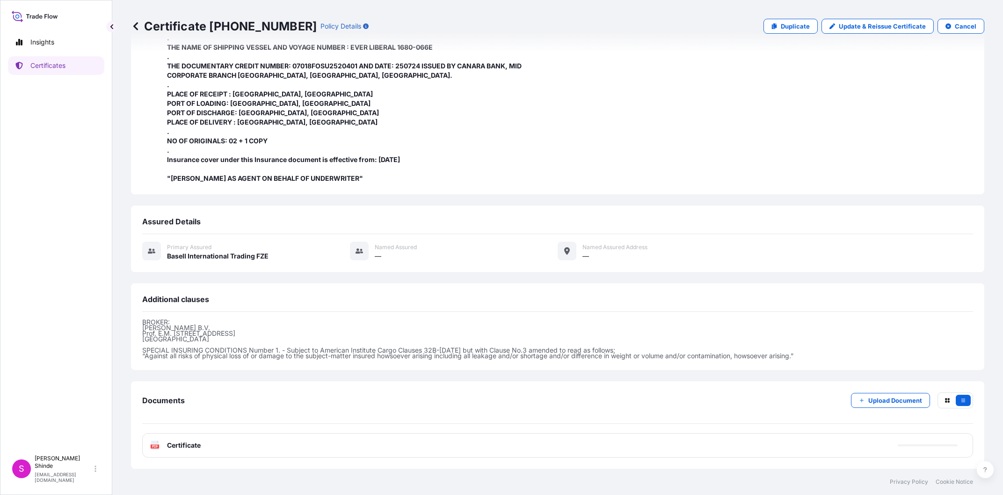
click at [209, 443] on div "PDF Certificate" at bounding box center [557, 445] width 831 height 24
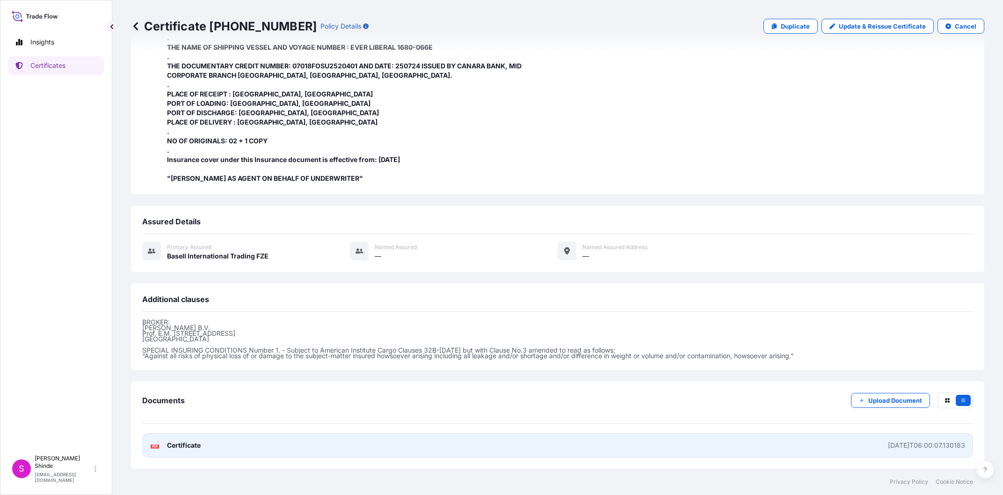
click at [231, 444] on link "PDF Certificate 2025-09-03T06:00:07.130183" at bounding box center [557, 445] width 831 height 24
